Goal: Task Accomplishment & Management: Manage account settings

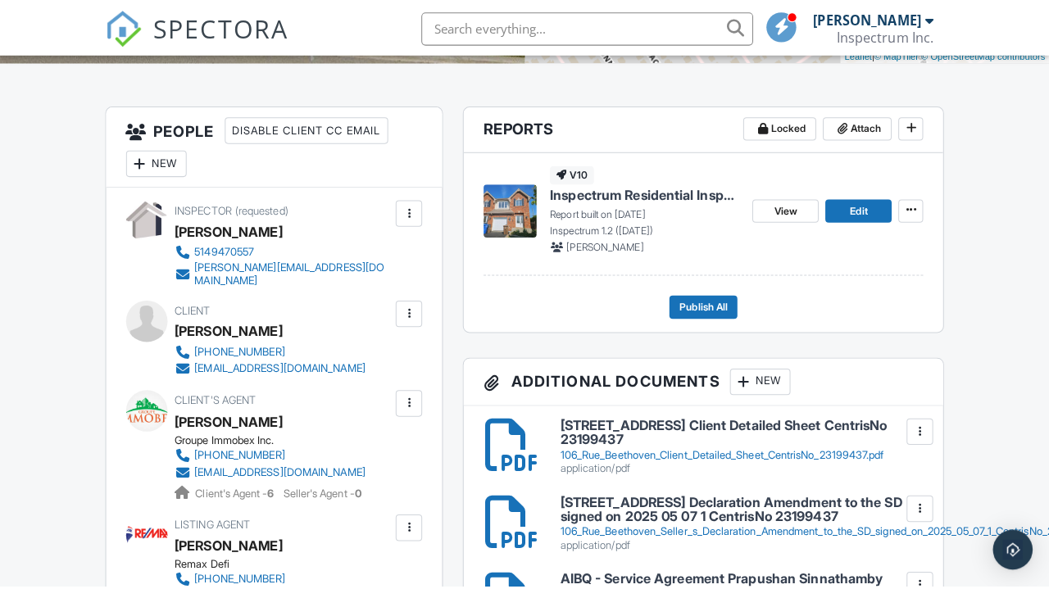
scroll to position [379, 0]
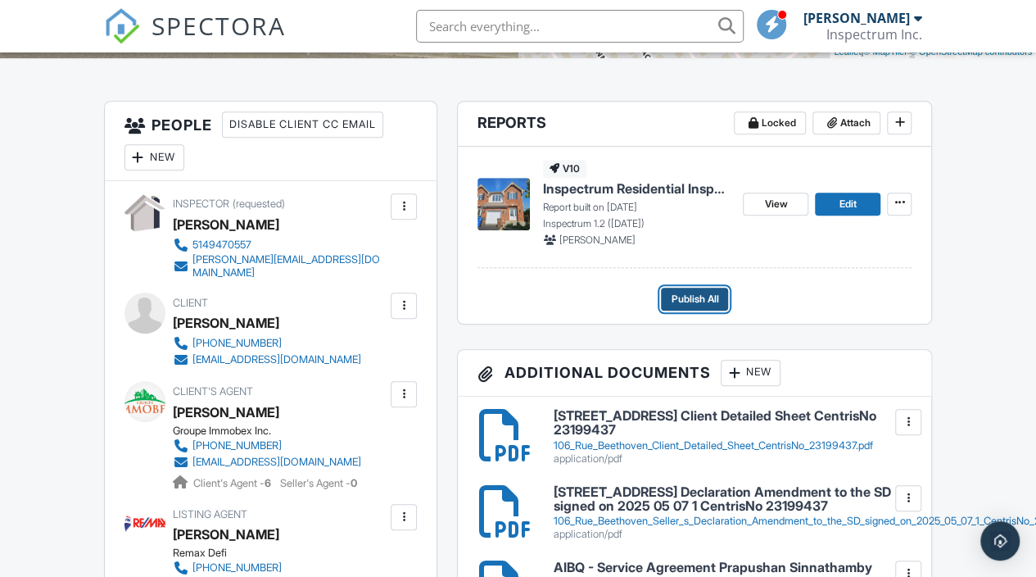
click at [718, 307] on span "Publish All" at bounding box center [695, 299] width 48 height 16
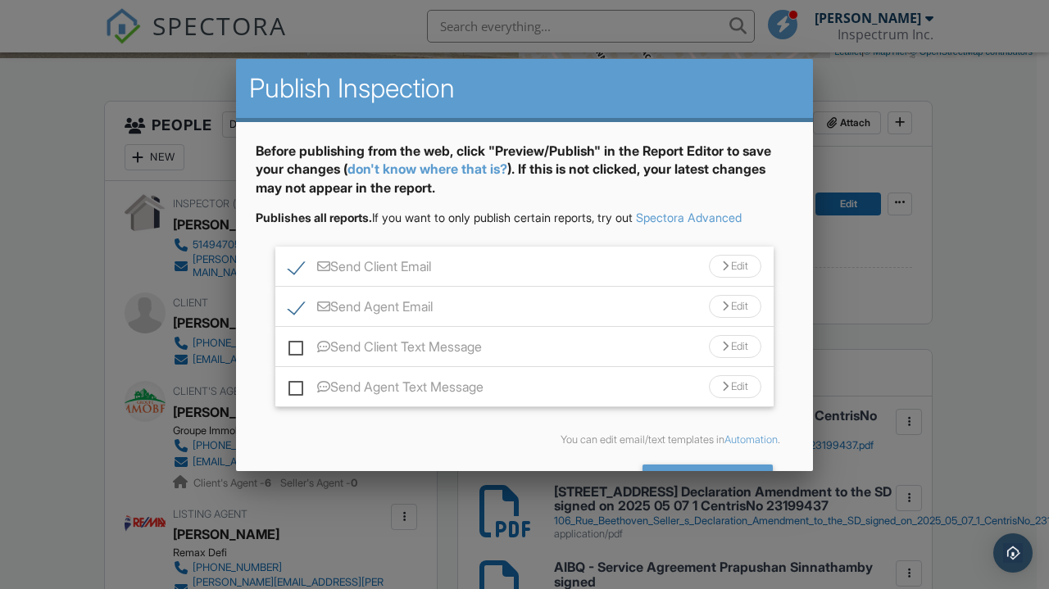
click at [376, 343] on label "Send Client Text Message" at bounding box center [384, 349] width 193 height 20
click at [299, 343] on input "Send Client Text Message" at bounding box center [293, 338] width 11 height 11
checkbox input "true"
click at [399, 397] on label "Send Agent Text Message" at bounding box center [385, 389] width 195 height 20
click at [299, 384] on input "Send Agent Text Message" at bounding box center [293, 379] width 11 height 11
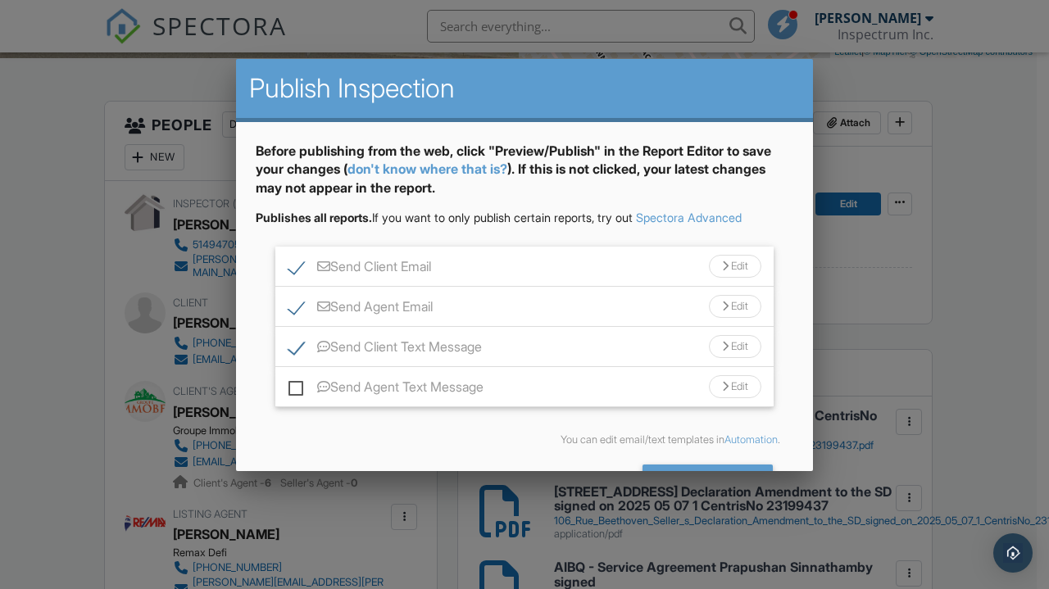
checkbox input "true"
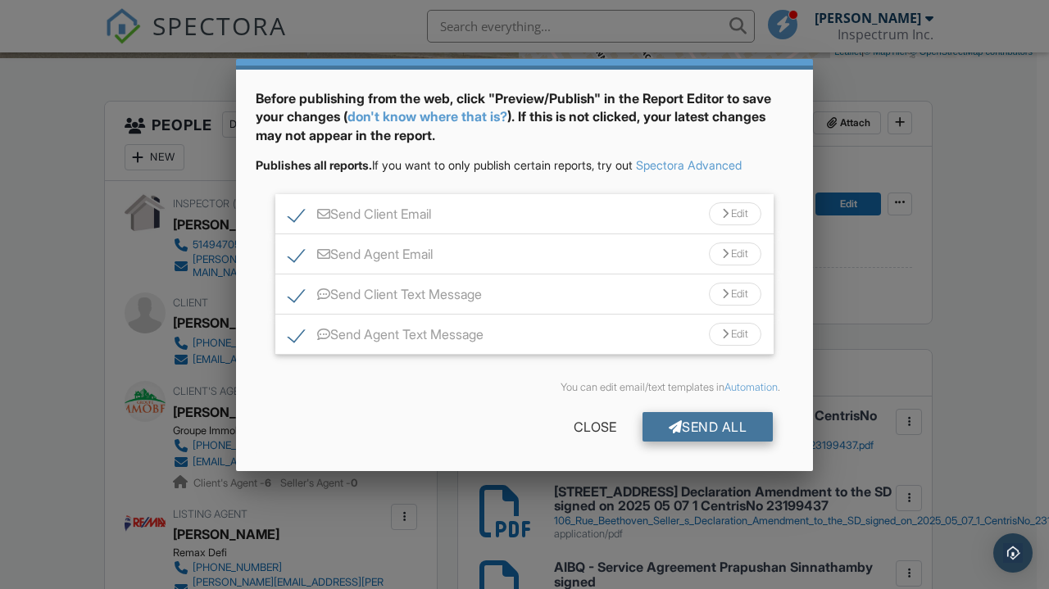
click at [705, 428] on div "Send All" at bounding box center [707, 426] width 131 height 29
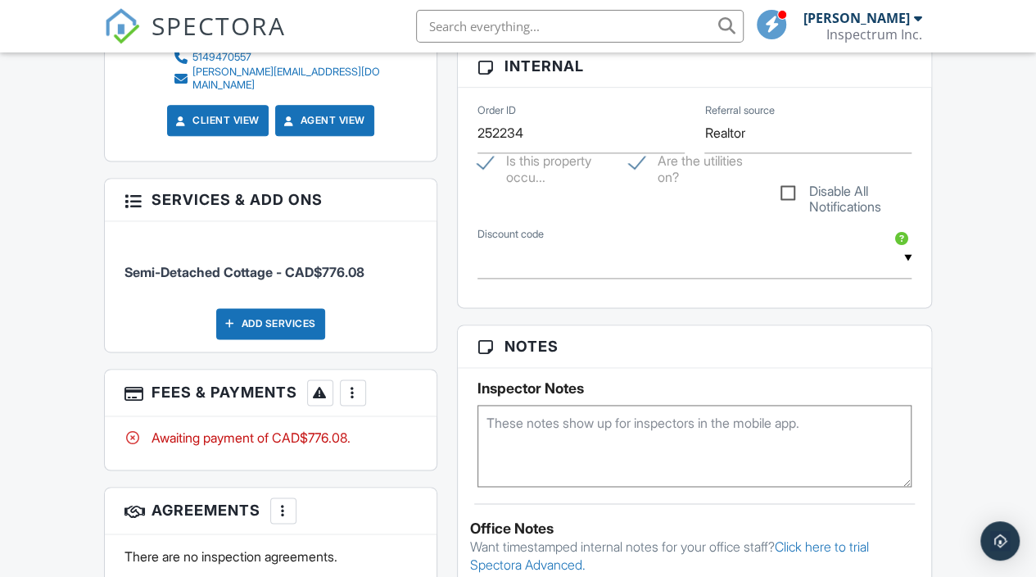
scroll to position [1014, 0]
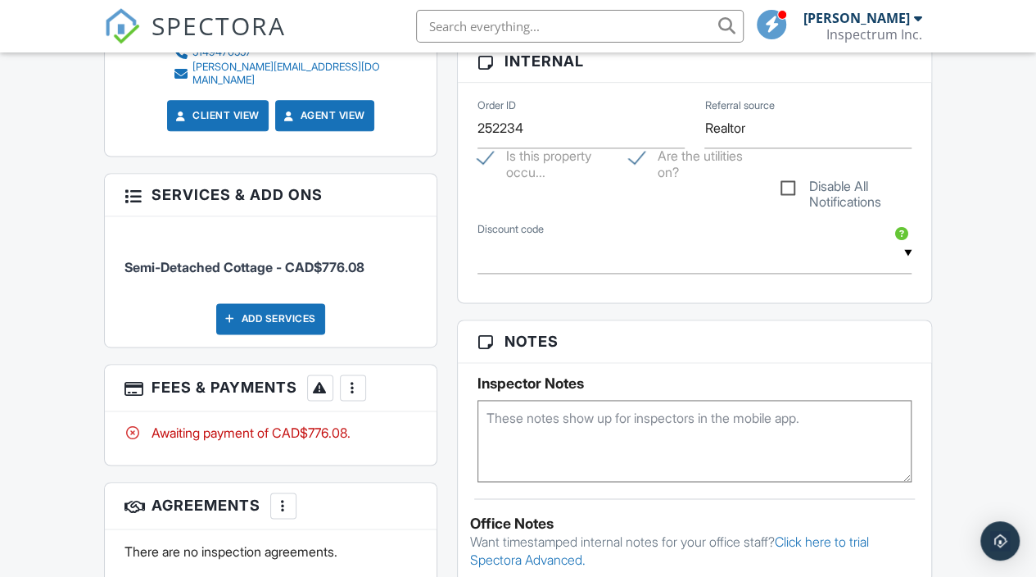
click at [347, 380] on div at bounding box center [353, 387] width 16 height 16
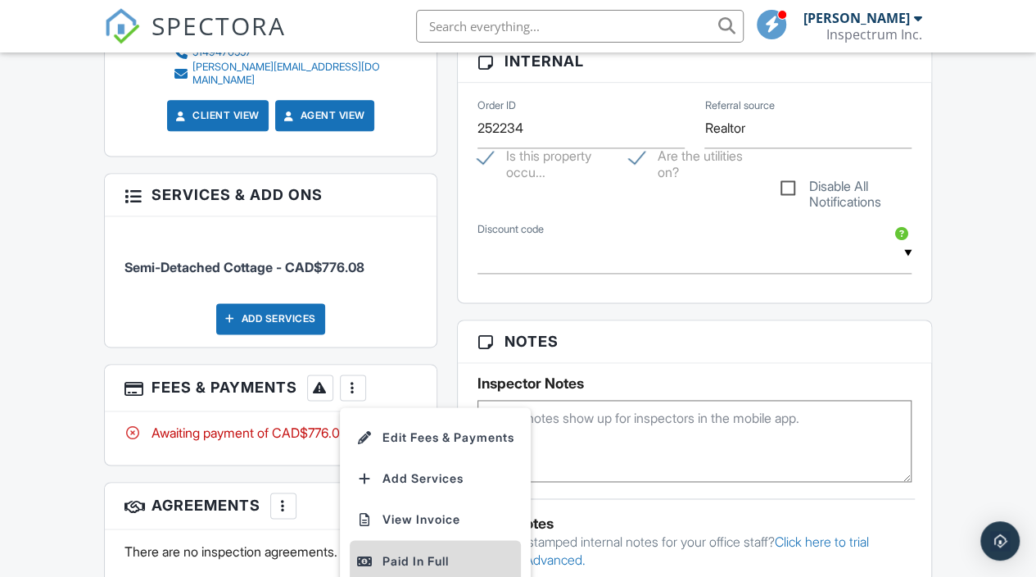
click at [441, 551] on div "Paid In Full" at bounding box center [435, 561] width 158 height 20
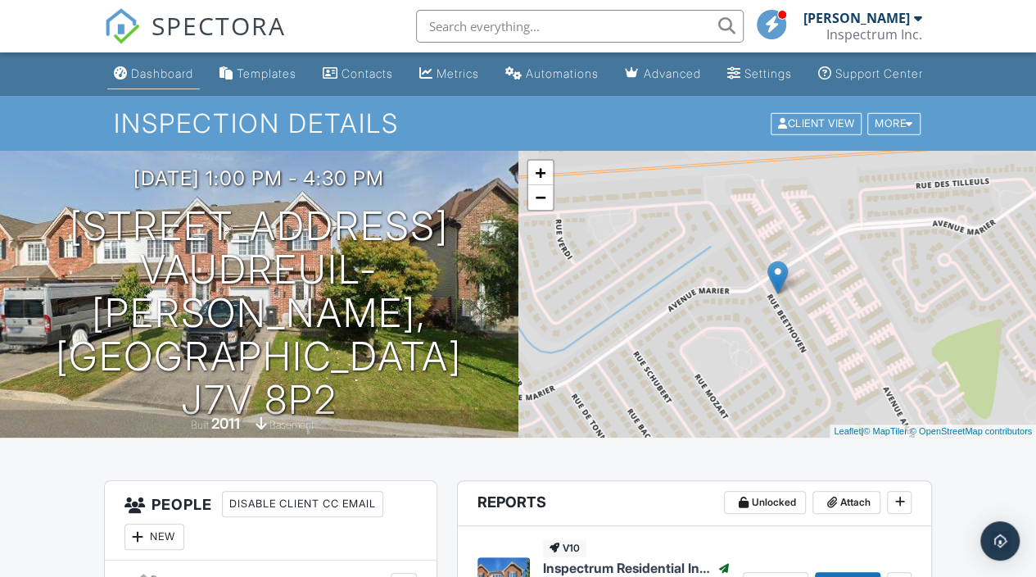
click at [141, 80] on div "Dashboard" at bounding box center [162, 73] width 62 height 14
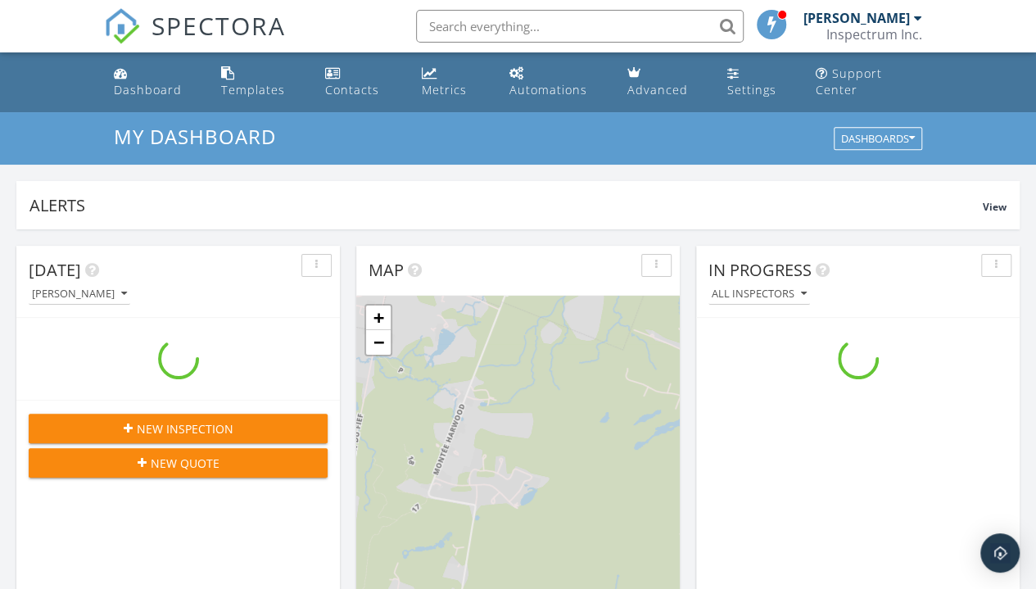
scroll to position [1516, 1061]
